Goal: Task Accomplishment & Management: Complete application form

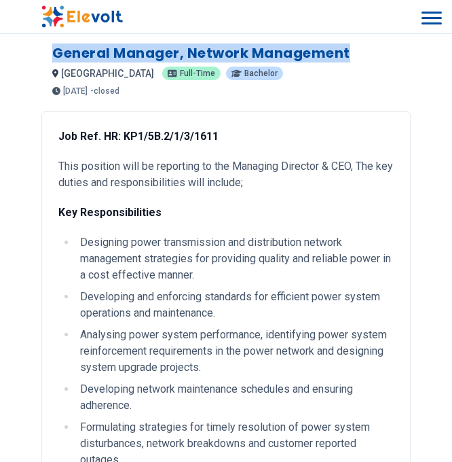
drag, startPoint x: 51, startPoint y: 54, endPoint x: 369, endPoint y: 56, distance: 318.5
click at [369, 56] on div "General Manager, Network Management All Jobs nairobi KE Full-time Bachelor 11 m…" at bounding box center [225, 64] width 369 height 62
copy h1 "General Manager, Network Management"
